Goal: Task Accomplishment & Management: Use online tool/utility

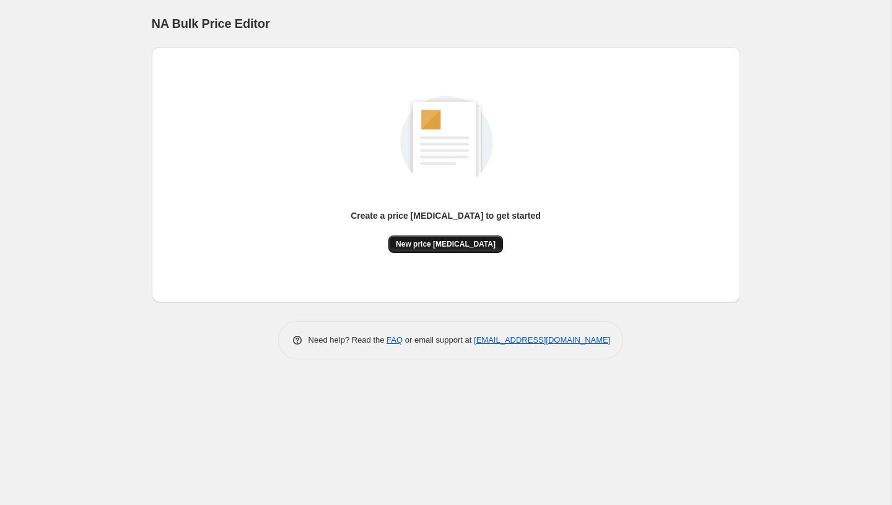
click at [477, 251] on button "New price [MEDICAL_DATA]" at bounding box center [445, 243] width 115 height 17
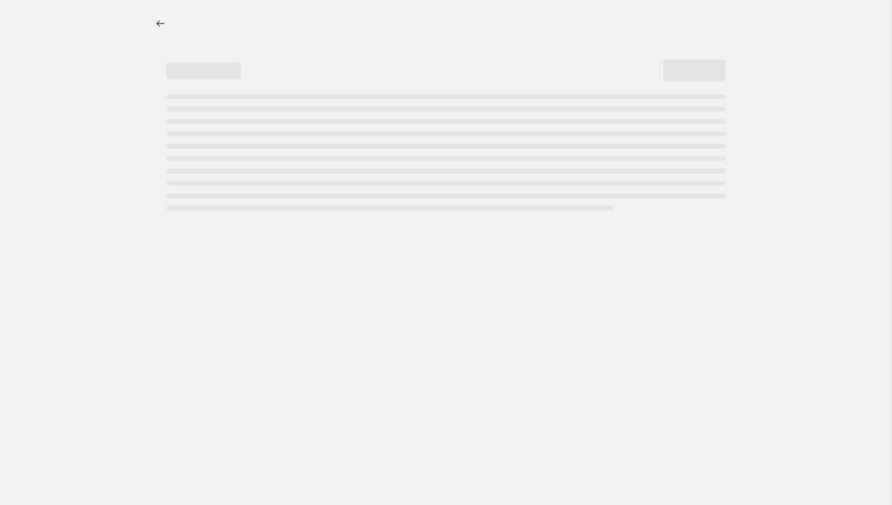
select select "percentage"
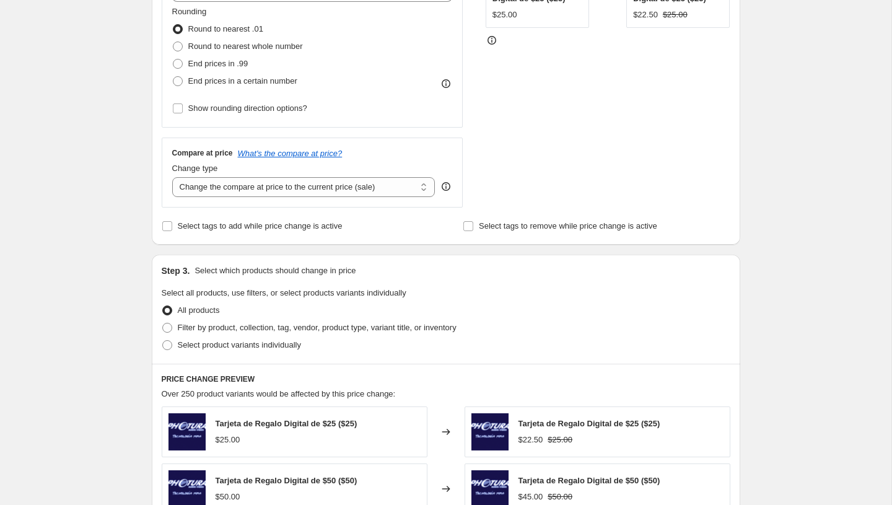
scroll to position [324, 0]
click at [200, 327] on span "Filter by product, collection, tag, vendor, product type, variant title, or inv…" at bounding box center [317, 326] width 279 height 9
click at [163, 323] on input "Filter by product, collection, tag, vendor, product type, variant title, or inv…" at bounding box center [162, 322] width 1 height 1
radio input "true"
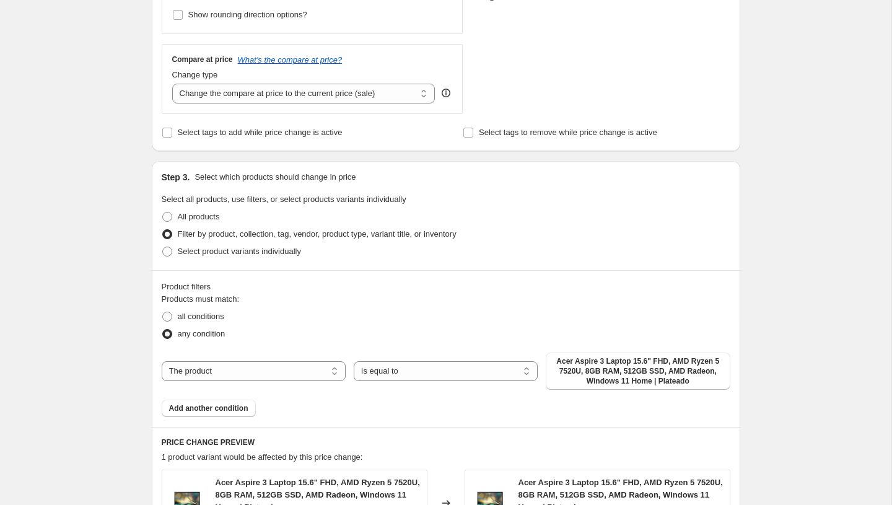
scroll to position [538, 0]
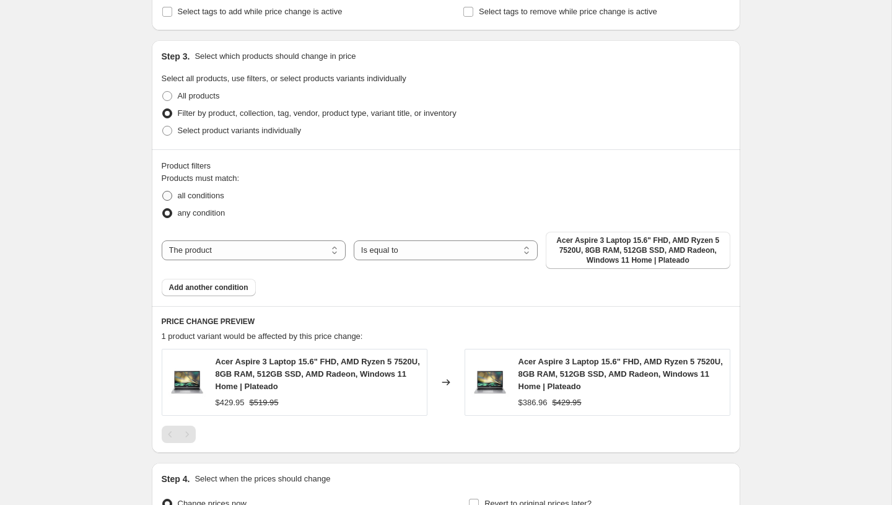
click at [203, 194] on span "all conditions" at bounding box center [201, 195] width 46 height 9
click at [163, 191] on input "all conditions" at bounding box center [162, 191] width 1 height 1
radio input "true"
click at [228, 246] on select "The product The product's collection The product's tag The product's vendor The…" at bounding box center [254, 250] width 184 height 20
select select "product_status"
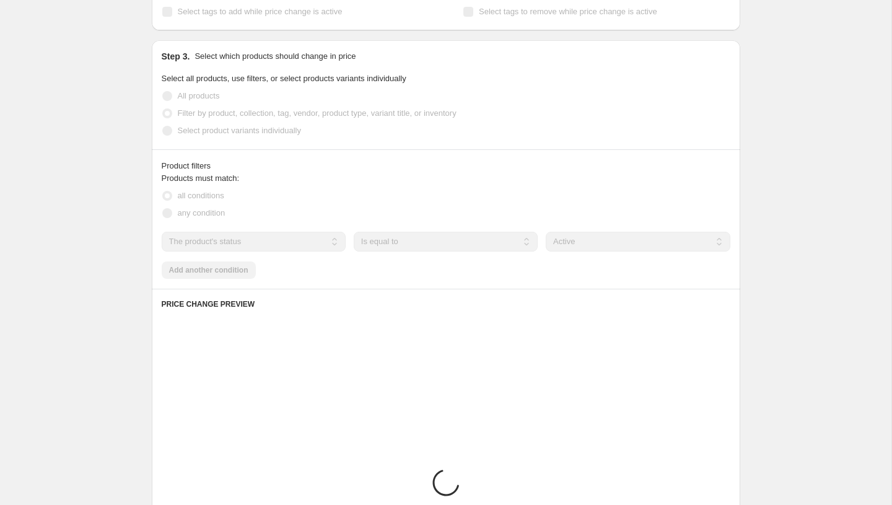
click at [229, 270] on div "Products must match: all conditions any condition The product The product's col…" at bounding box center [446, 225] width 568 height 107
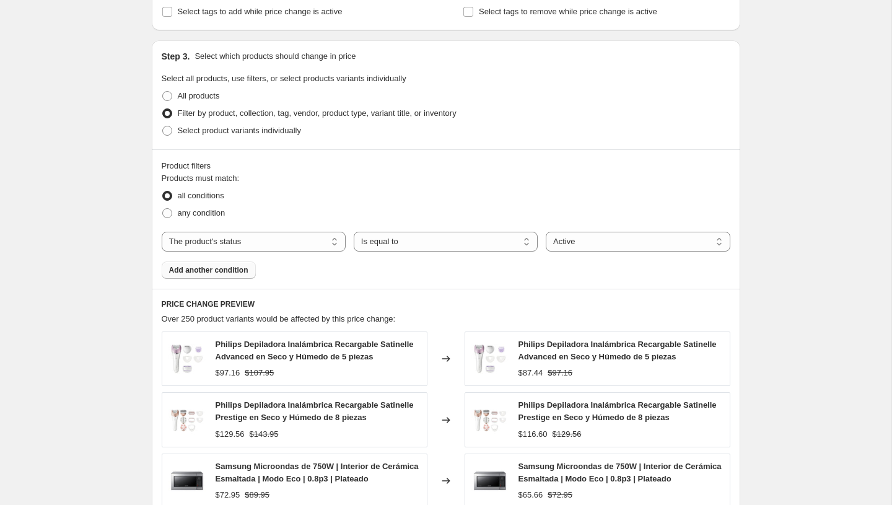
click at [224, 276] on button "Add another condition" at bounding box center [209, 269] width 94 height 17
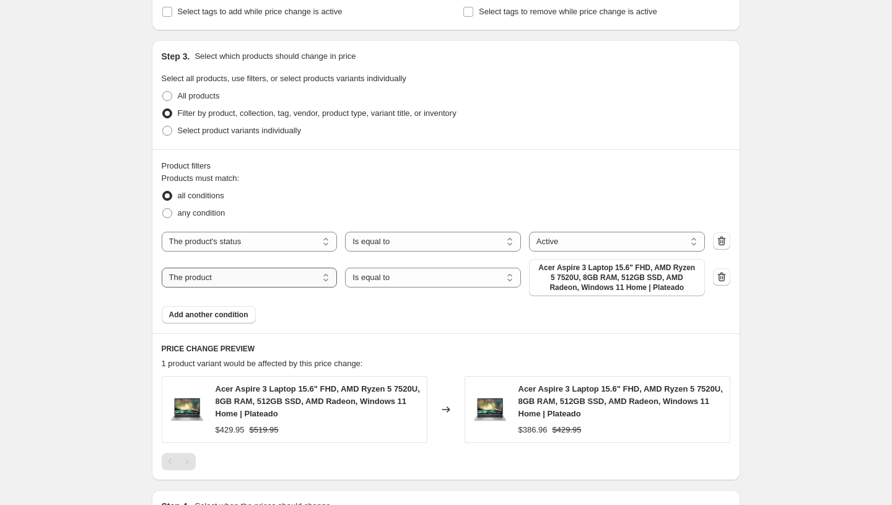
click at [274, 278] on select "The product The product's collection The product's tag The product's vendor The…" at bounding box center [250, 278] width 176 height 20
select select "vendor"
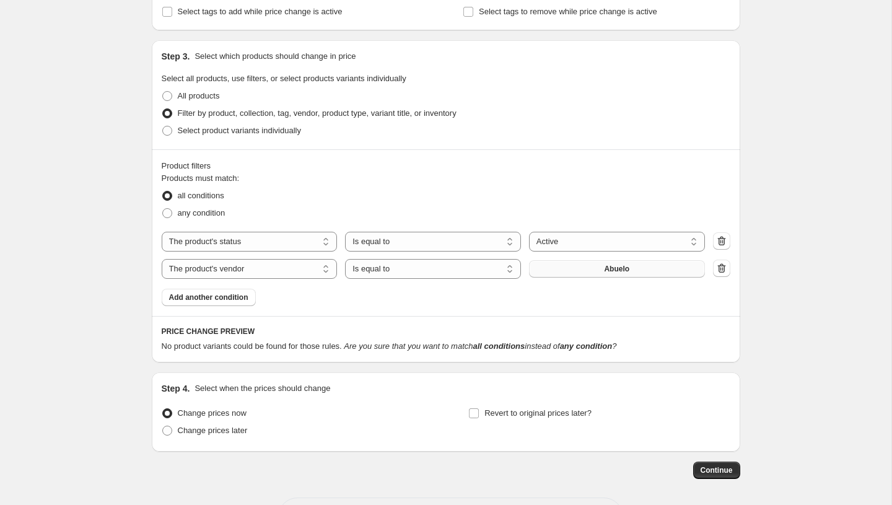
click at [576, 271] on button "Abuelo" at bounding box center [617, 268] width 176 height 17
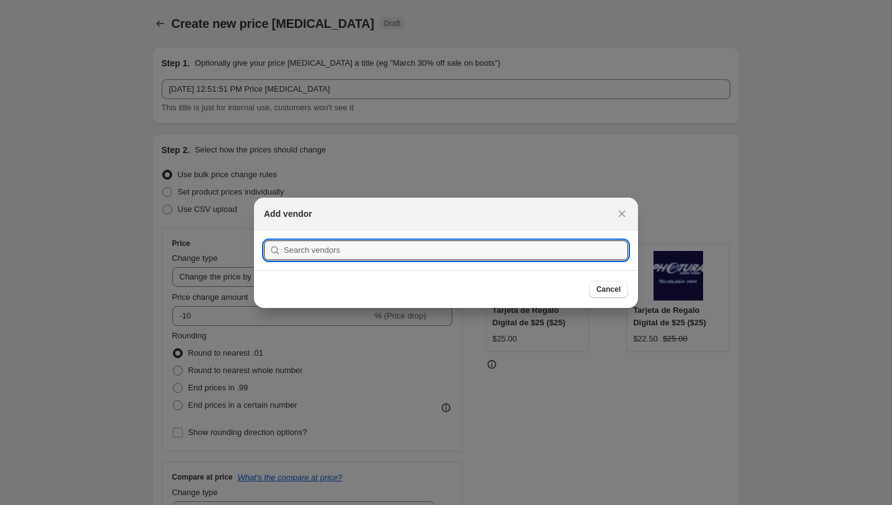
scroll to position [0, 0]
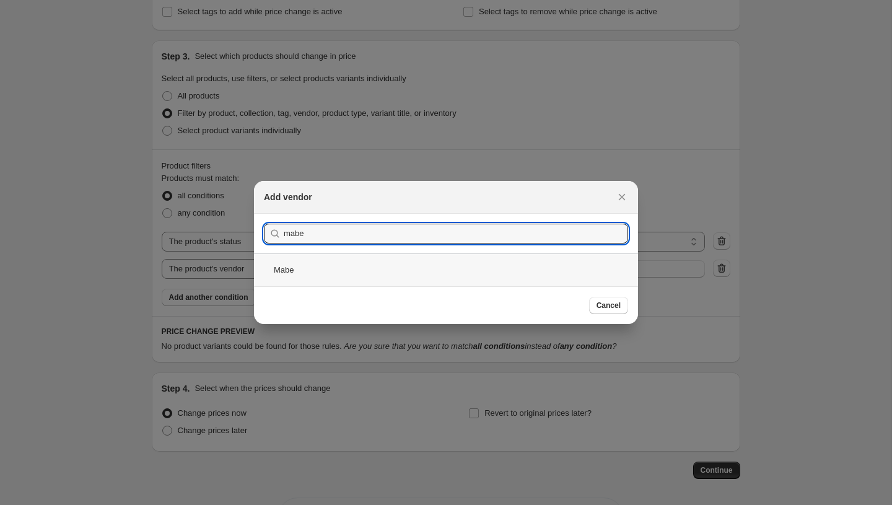
type input "mabe"
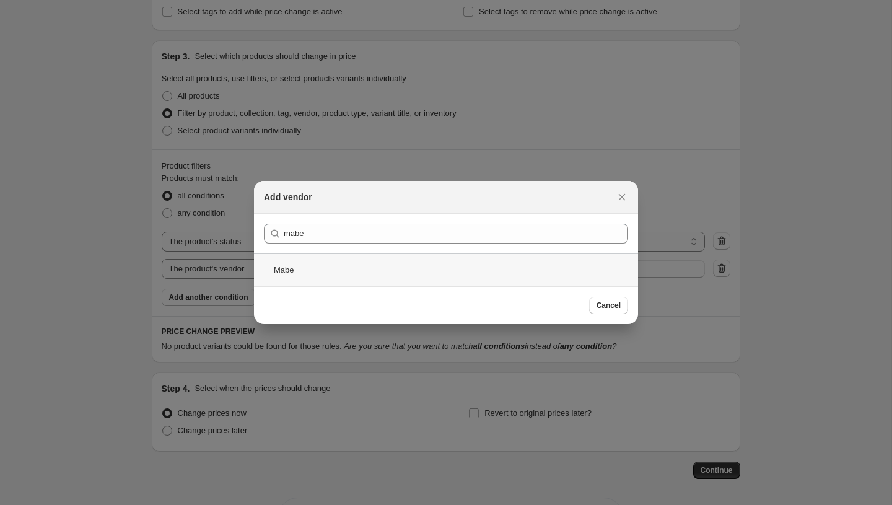
click at [331, 277] on div "Mabe" at bounding box center [446, 269] width 384 height 33
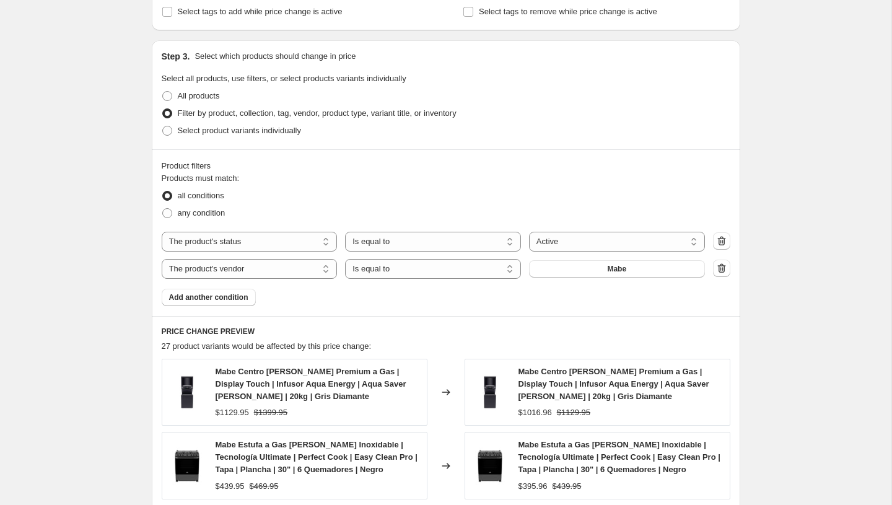
click at [199, 300] on span "Add another condition" at bounding box center [208, 297] width 79 height 10
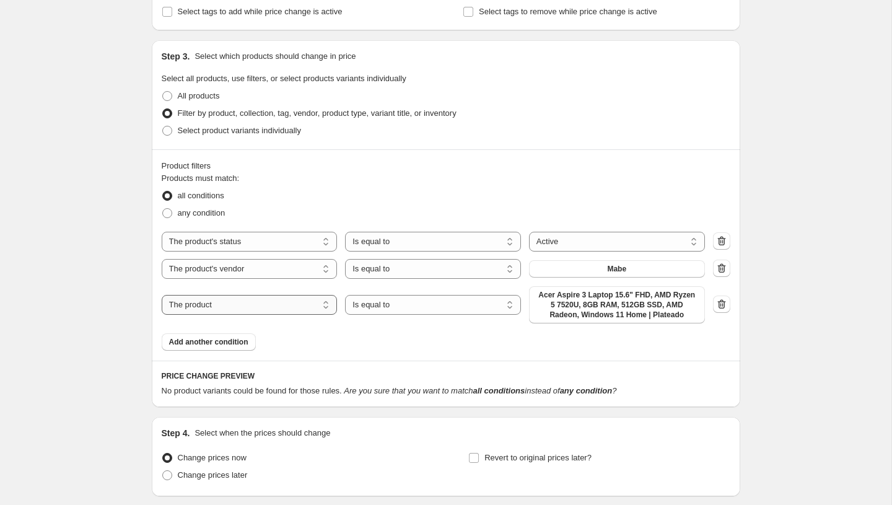
click at [219, 299] on select "The product The product's collection The product's tag The product's vendor The…" at bounding box center [250, 305] width 176 height 20
select select "tag"
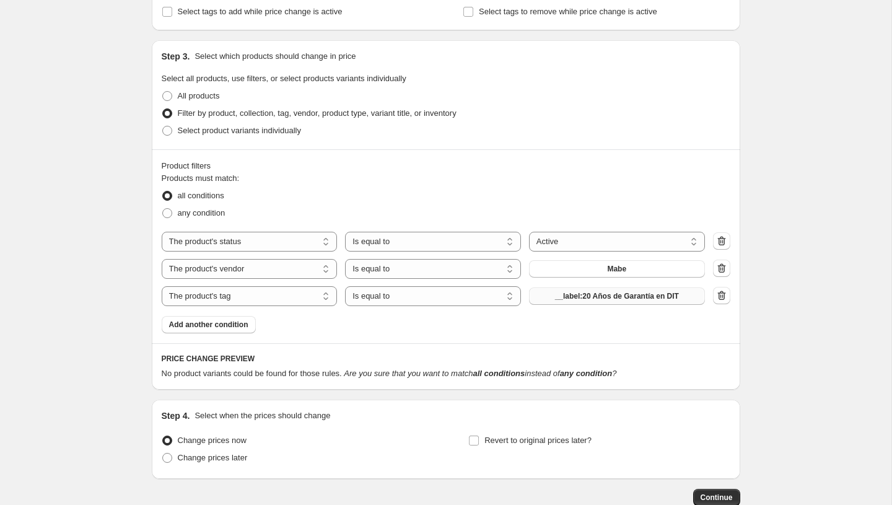
click at [576, 296] on span "__label:20 Años de Garantía en DIT" at bounding box center [617, 296] width 124 height 10
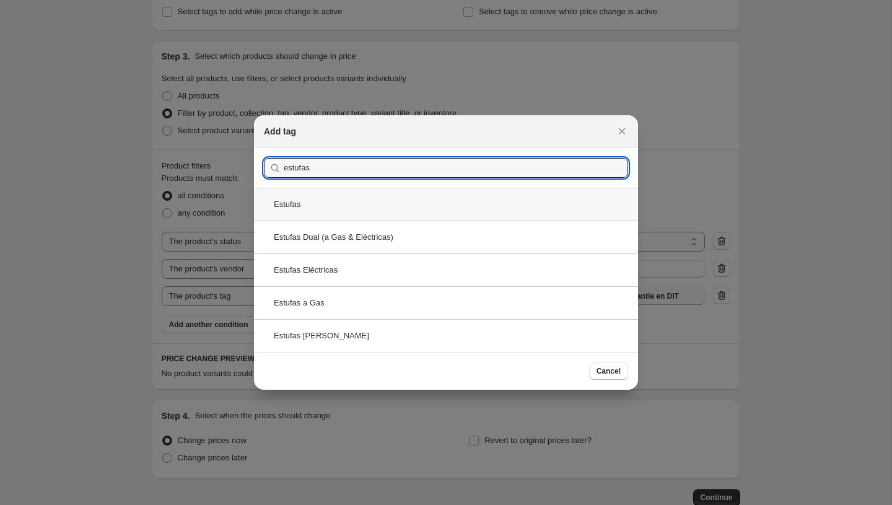
type input "estufas"
click at [309, 204] on div "Estufas" at bounding box center [446, 204] width 384 height 33
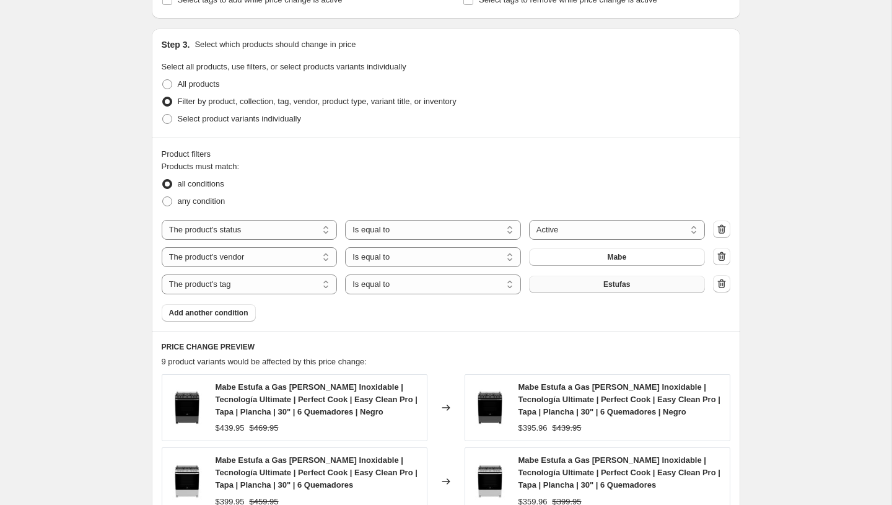
scroll to position [514, 0]
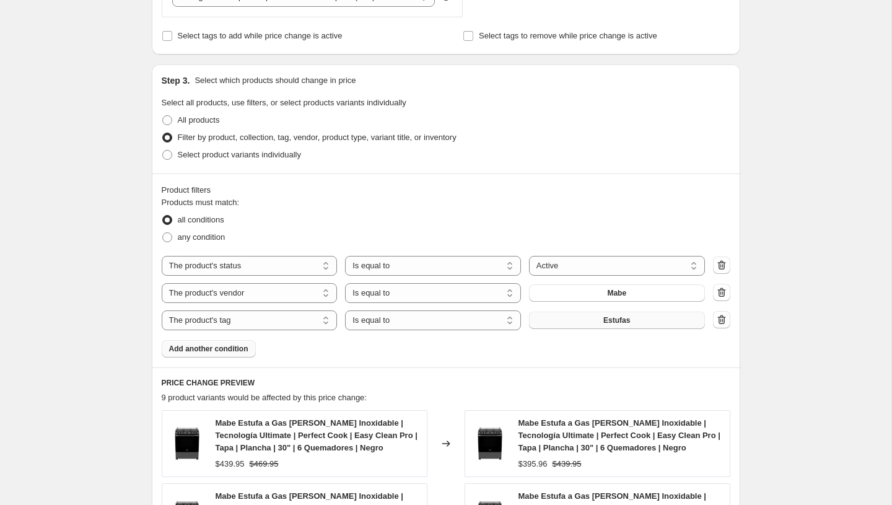
click at [207, 347] on span "Add another condition" at bounding box center [208, 349] width 79 height 10
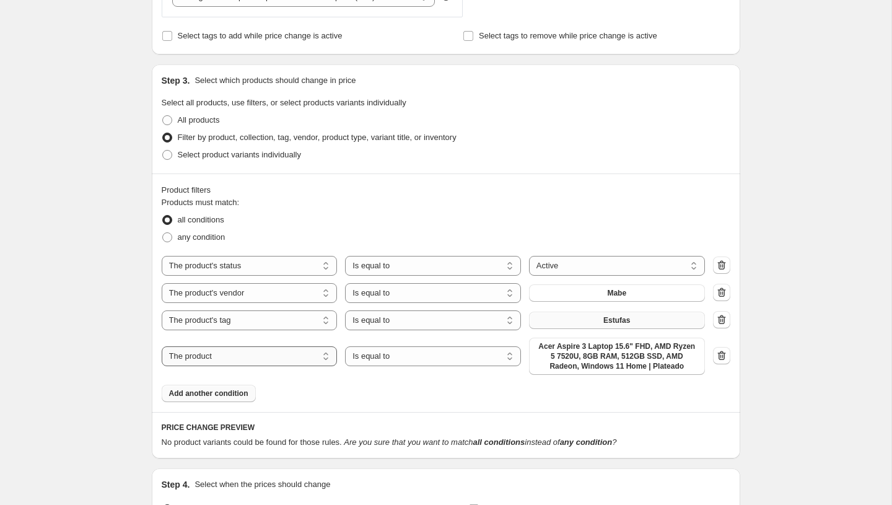
click at [297, 363] on select "The product The product's collection The product's tag The product's vendor The…" at bounding box center [250, 356] width 176 height 20
click at [250, 355] on select "The product The product's collection The product's tag The product's vendor The…" at bounding box center [250, 356] width 176 height 20
select select "tag"
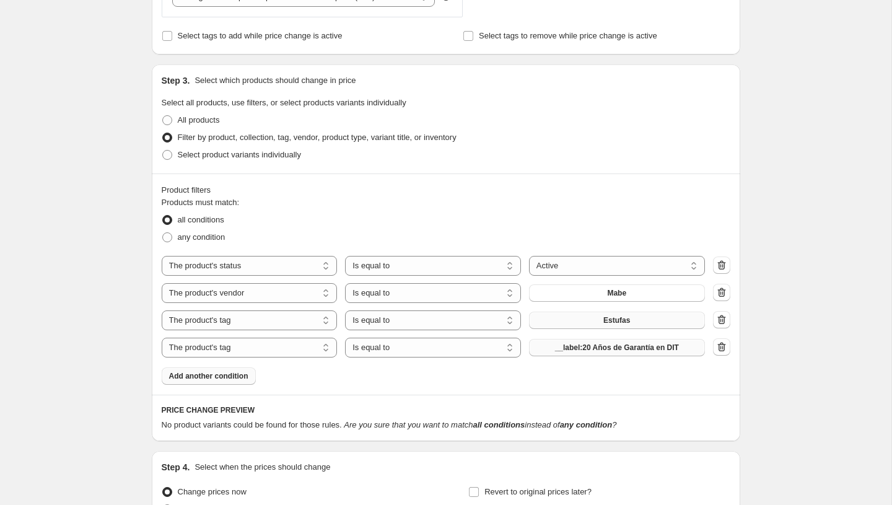
click at [590, 346] on span "__label:20 Años de Garantía en DIT" at bounding box center [617, 347] width 124 height 10
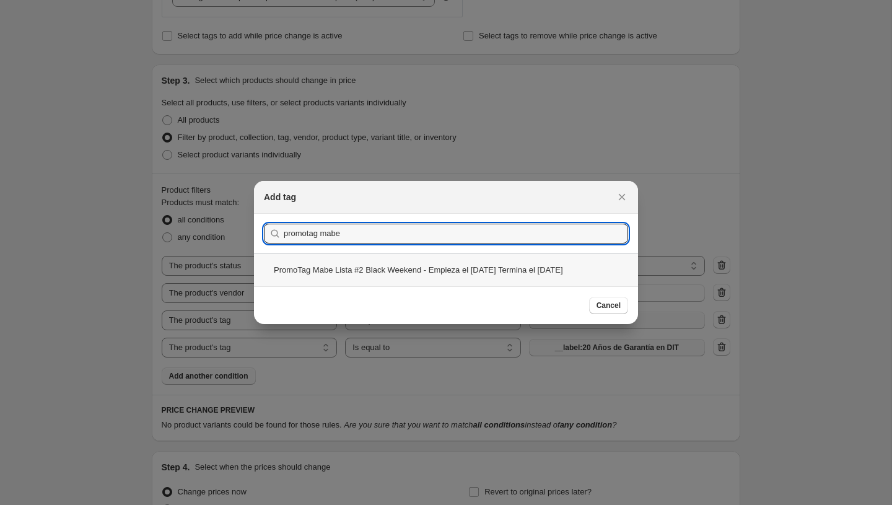
type input "promotag mabe"
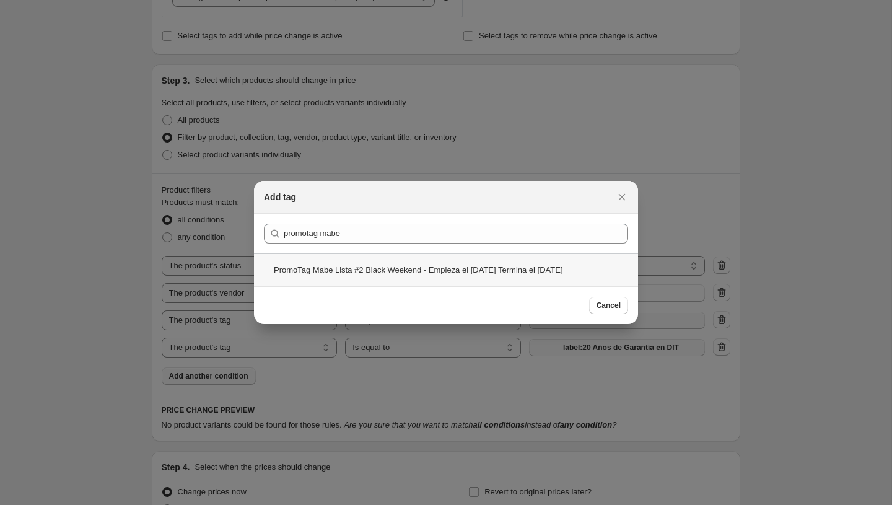
click at [341, 263] on div "PromoTag Mabe Lista #2 Black Weekend - Empieza el 1 de Octubre Termina el 5 de …" at bounding box center [446, 269] width 384 height 33
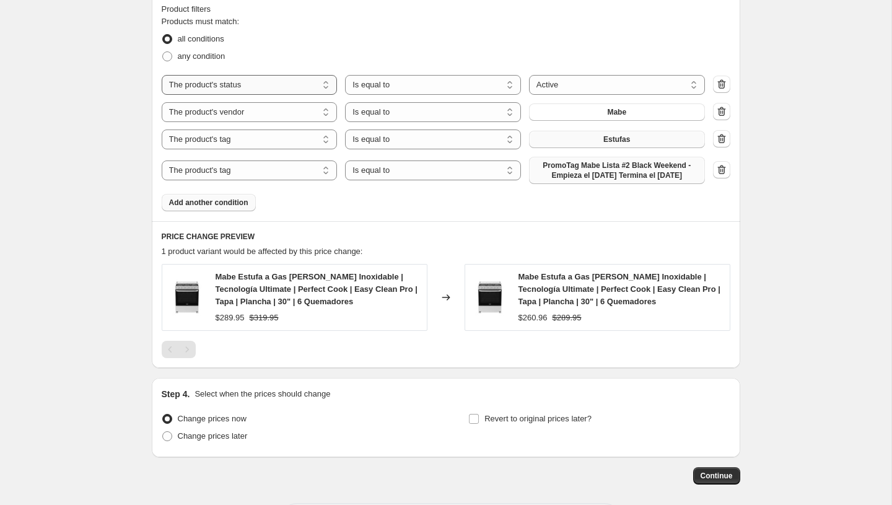
scroll to position [694, 0]
click at [230, 208] on span "Add another condition" at bounding box center [208, 203] width 79 height 10
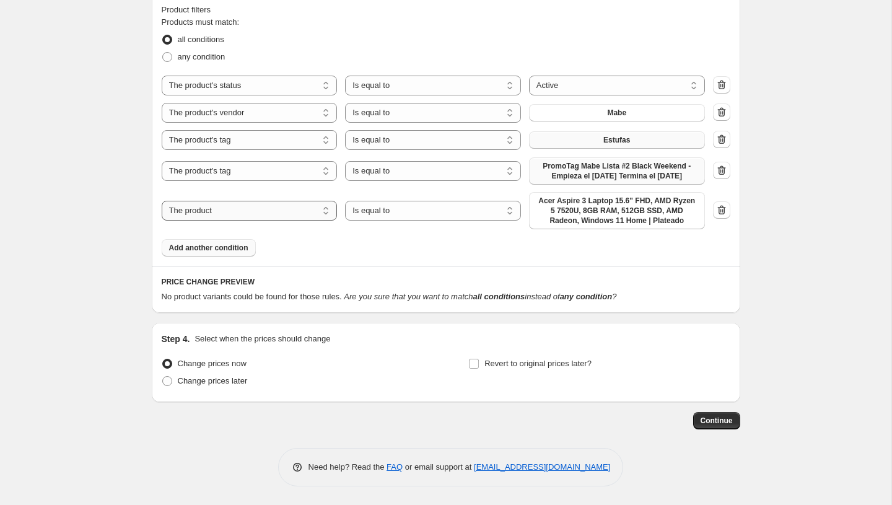
click at [240, 217] on select "The product The product's collection The product's tag The product's vendor The…" at bounding box center [250, 211] width 176 height 20
select select "tag"
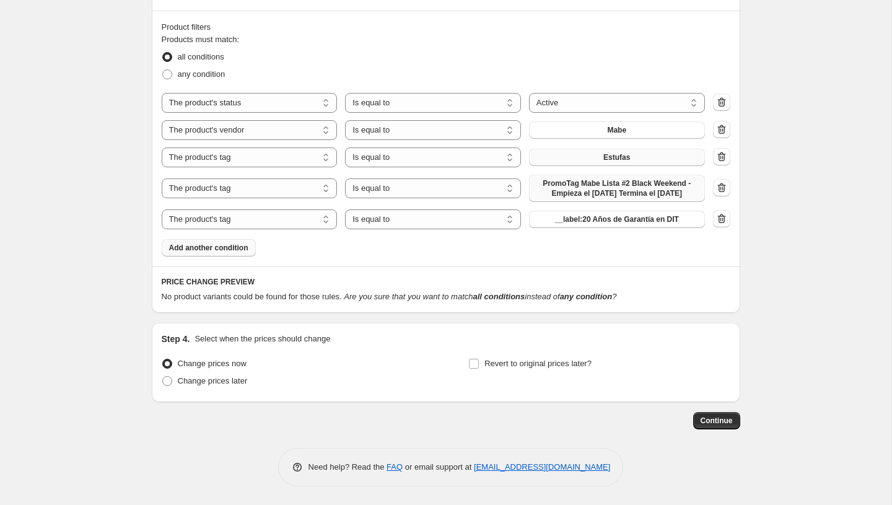
scroll to position [687, 0]
click at [583, 225] on button "__label:20 Años de Garantía en DIT" at bounding box center [617, 219] width 176 height 17
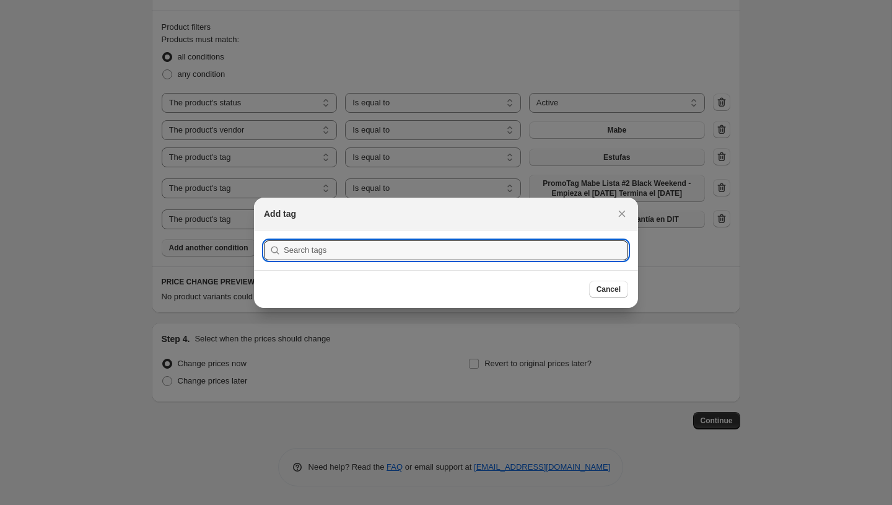
scroll to position [0, 0]
click at [428, 160] on div at bounding box center [446, 252] width 892 height 505
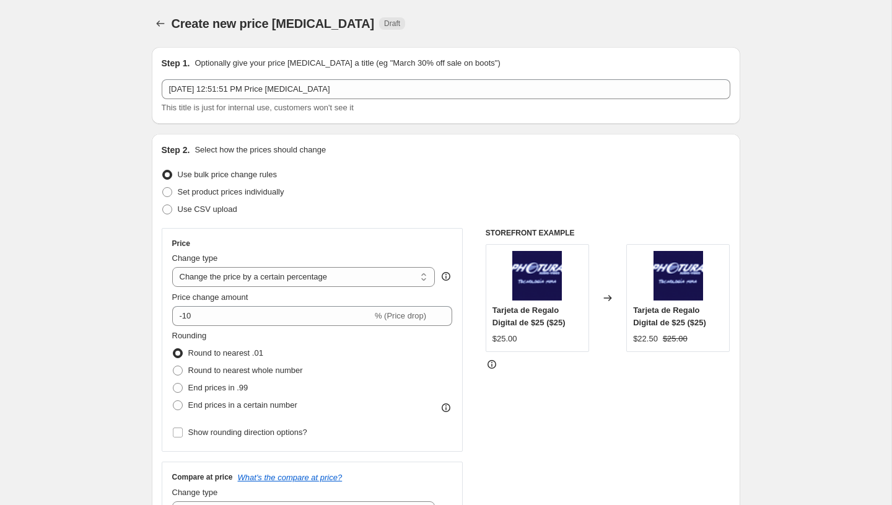
scroll to position [687, 0]
